Goal: Information Seeking & Learning: Check status

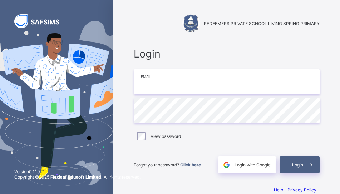
type input "**********"
drag, startPoint x: 258, startPoint y: 24, endPoint x: 211, endPoint y: 72, distance: 67.3
click at [258, 24] on span "REDEEMERS PRIVATE SCHOOL LIVING SPRING PRIMARY" at bounding box center [262, 23] width 116 height 5
click at [88, 45] on img at bounding box center [57, 104] width 154 height 166
click at [93, 44] on img at bounding box center [57, 104] width 154 height 166
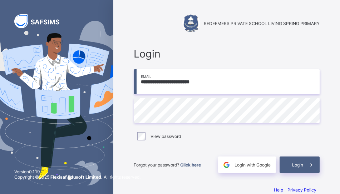
click at [93, 44] on img at bounding box center [57, 104] width 154 height 166
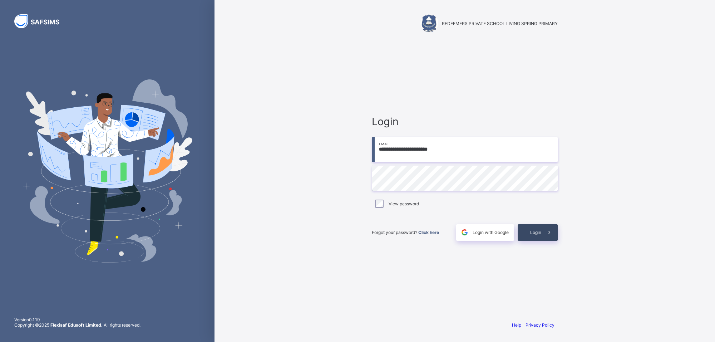
click at [340, 194] on div "Login" at bounding box center [538, 232] width 40 height 16
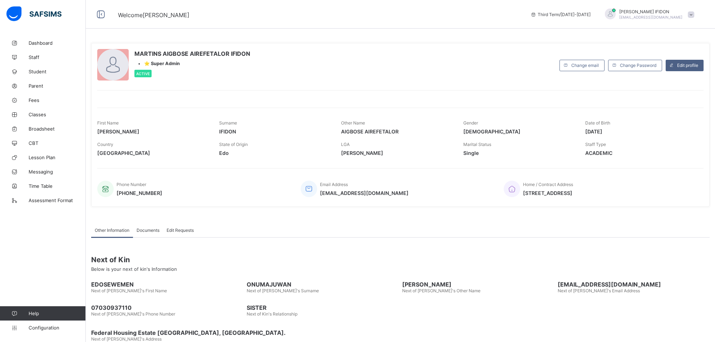
click at [340, 194] on div "Other Information Documents Edit Requests" at bounding box center [400, 230] width 619 height 15
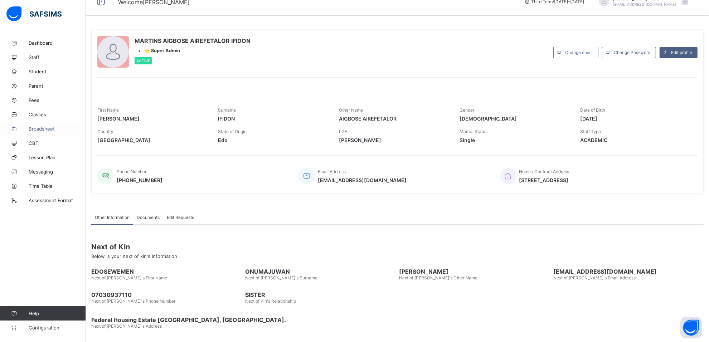
click at [45, 124] on link "Broadsheet" at bounding box center [43, 129] width 86 height 14
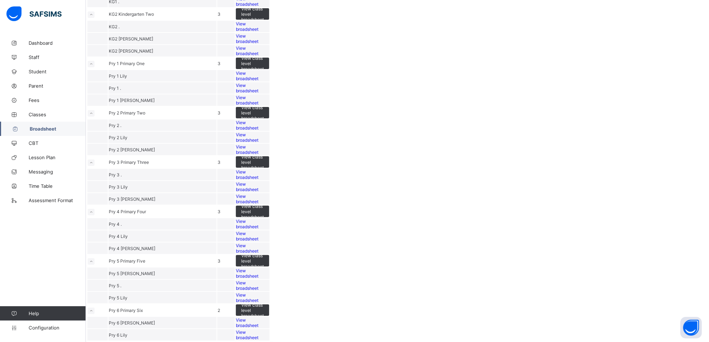
scroll to position [615, 0]
click at [258, 194] on span "View broadsheet" at bounding box center [247, 285] width 23 height 11
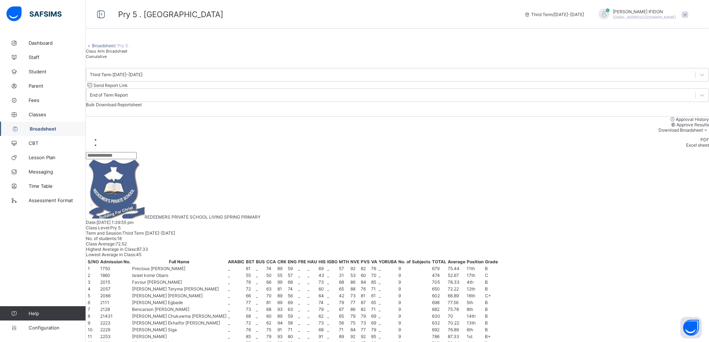
click at [107, 59] on span "Cumulative" at bounding box center [96, 56] width 21 height 5
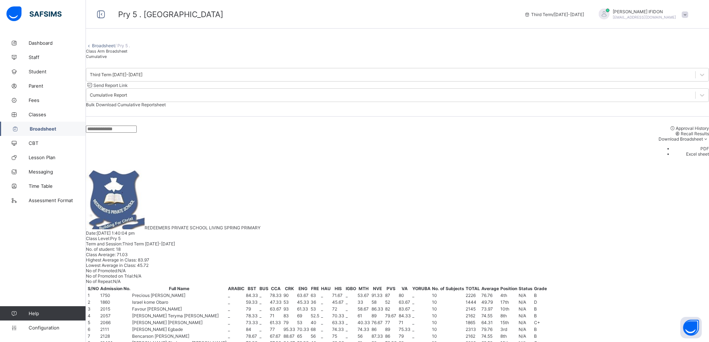
scroll to position [317, 0]
click at [109, 49] on span "Class Arm Broadsheet" at bounding box center [106, 51] width 41 height 5
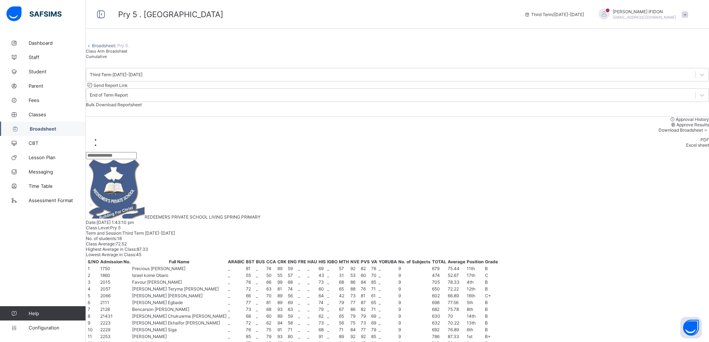
scroll to position [27, 0]
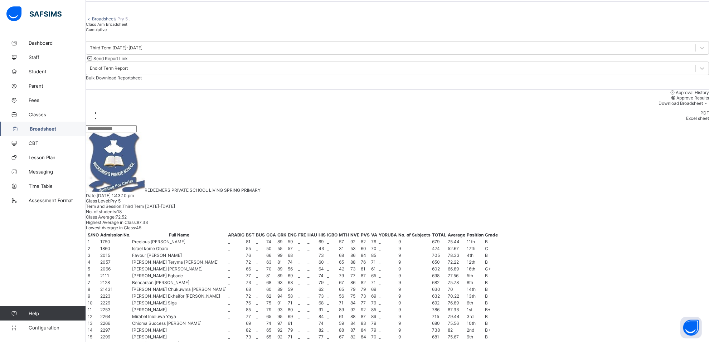
click at [107, 32] on span "Cumulative" at bounding box center [96, 29] width 21 height 5
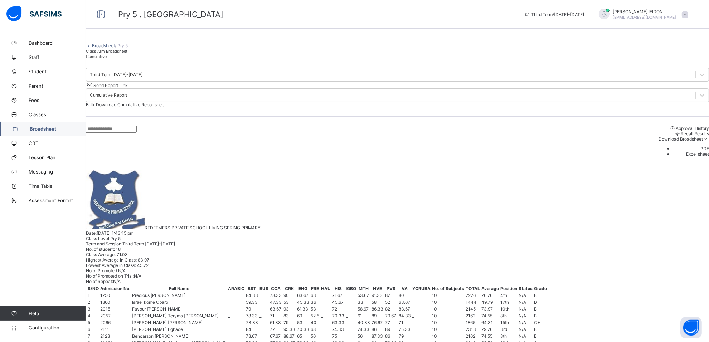
scroll to position [313, 0]
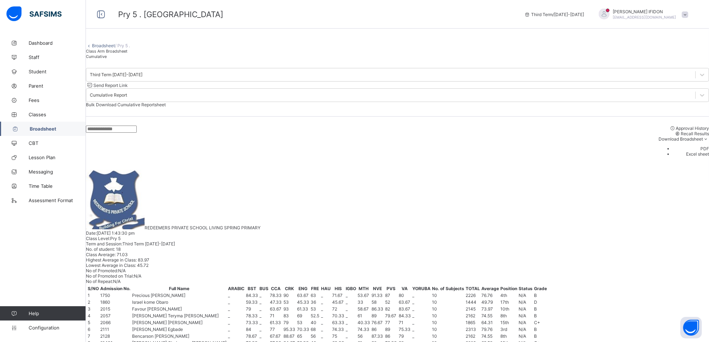
scroll to position [54, 0]
click at [116, 54] on span "Class Arm Broadsheet" at bounding box center [106, 51] width 41 height 5
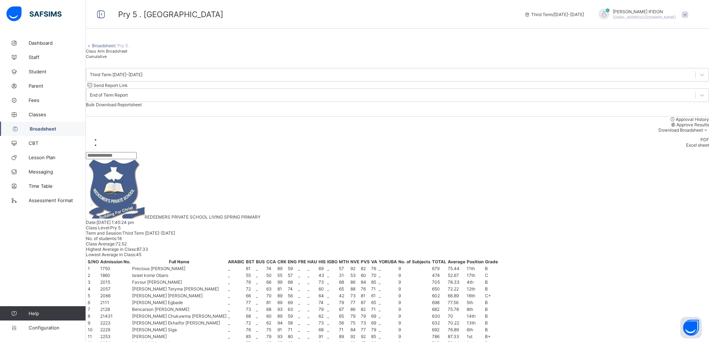
click at [107, 59] on span "Cumulative" at bounding box center [96, 56] width 21 height 5
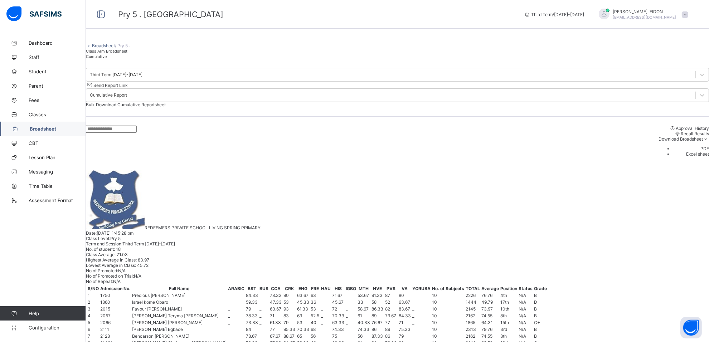
scroll to position [313, 0]
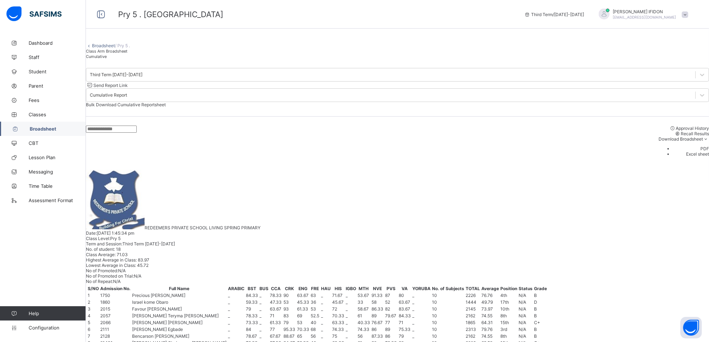
scroll to position [54, 0]
click at [157, 59] on div "Cumulative" at bounding box center [397, 56] width 623 height 5
click at [123, 54] on span "Class Arm Broadsheet" at bounding box center [106, 51] width 41 height 5
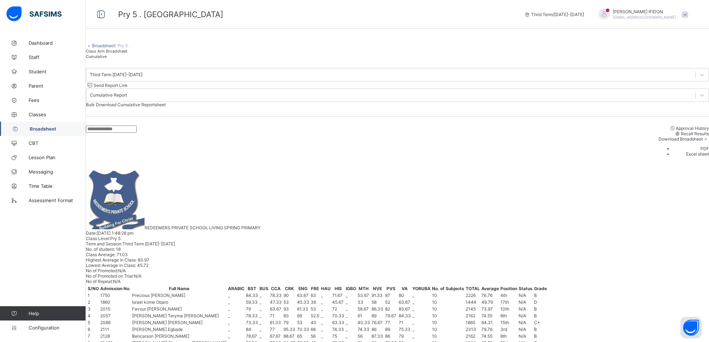
click at [123, 54] on span "Class Arm Broadsheet" at bounding box center [106, 51] width 41 height 5
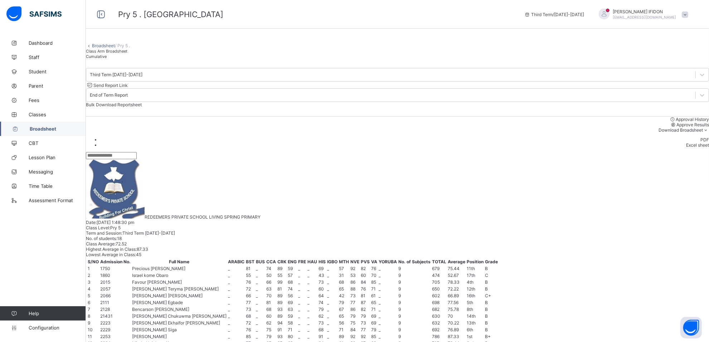
drag, startPoint x: 173, startPoint y: 69, endPoint x: 151, endPoint y: 56, distance: 24.8
click at [174, 59] on div "Cumulative" at bounding box center [397, 56] width 623 height 5
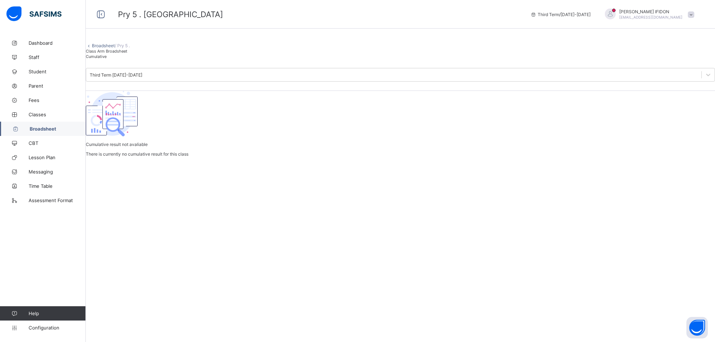
click at [126, 54] on span "Class Arm Broadsheet" at bounding box center [106, 51] width 41 height 5
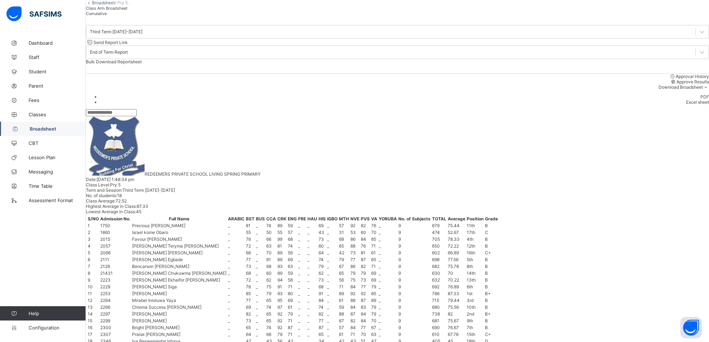
scroll to position [317, 0]
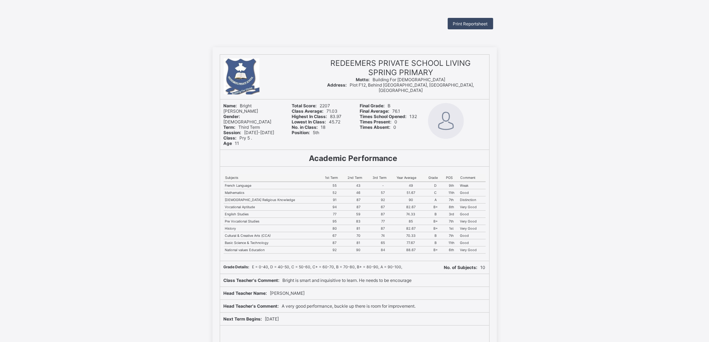
click at [478, 24] on span "Print Reportsheet" at bounding box center [470, 23] width 35 height 5
